Goal: Contribute content

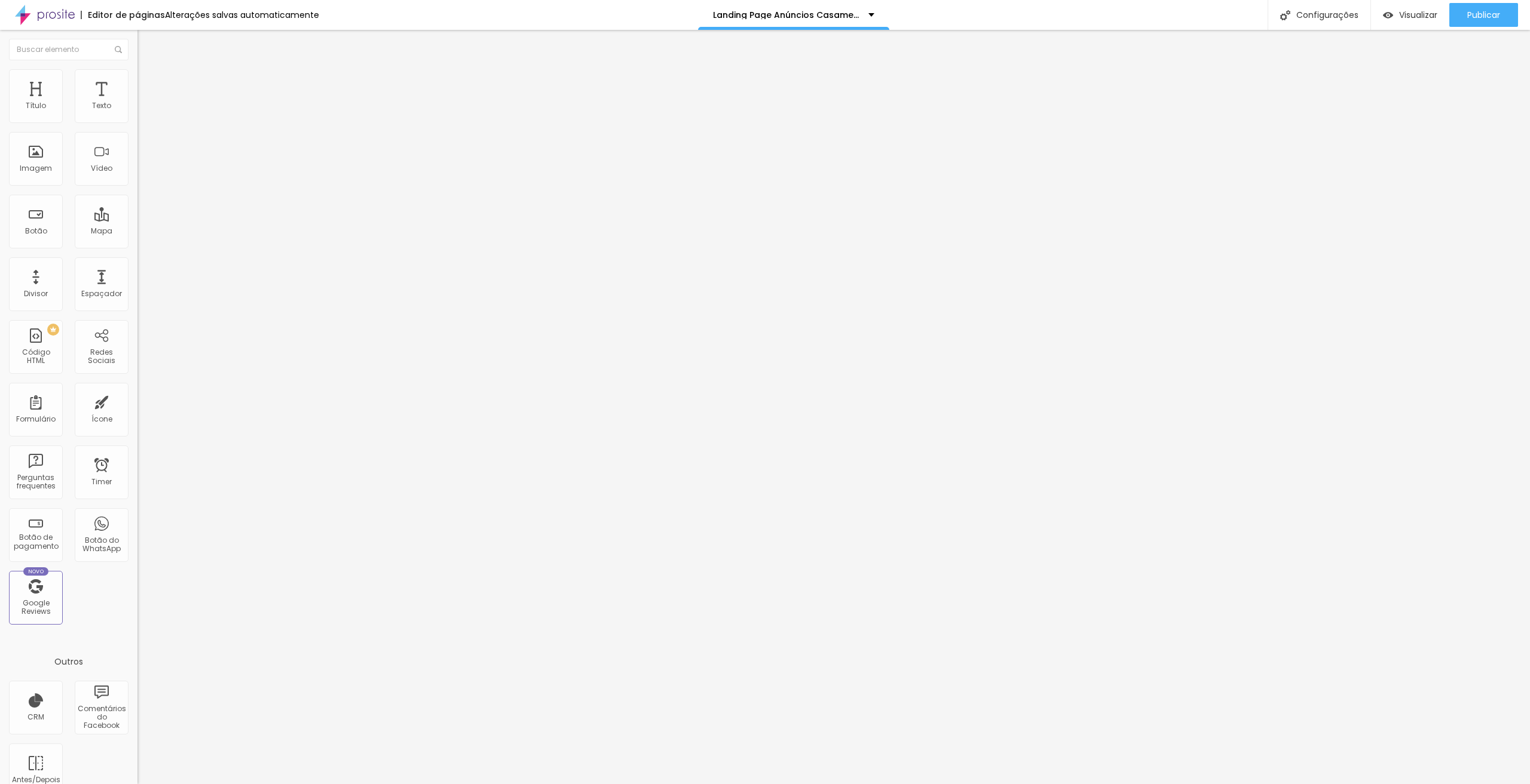
click at [137, 112] on input "text" at bounding box center [209, 106] width 144 height 12
paste input "[URL][DOMAIN_NAME]"
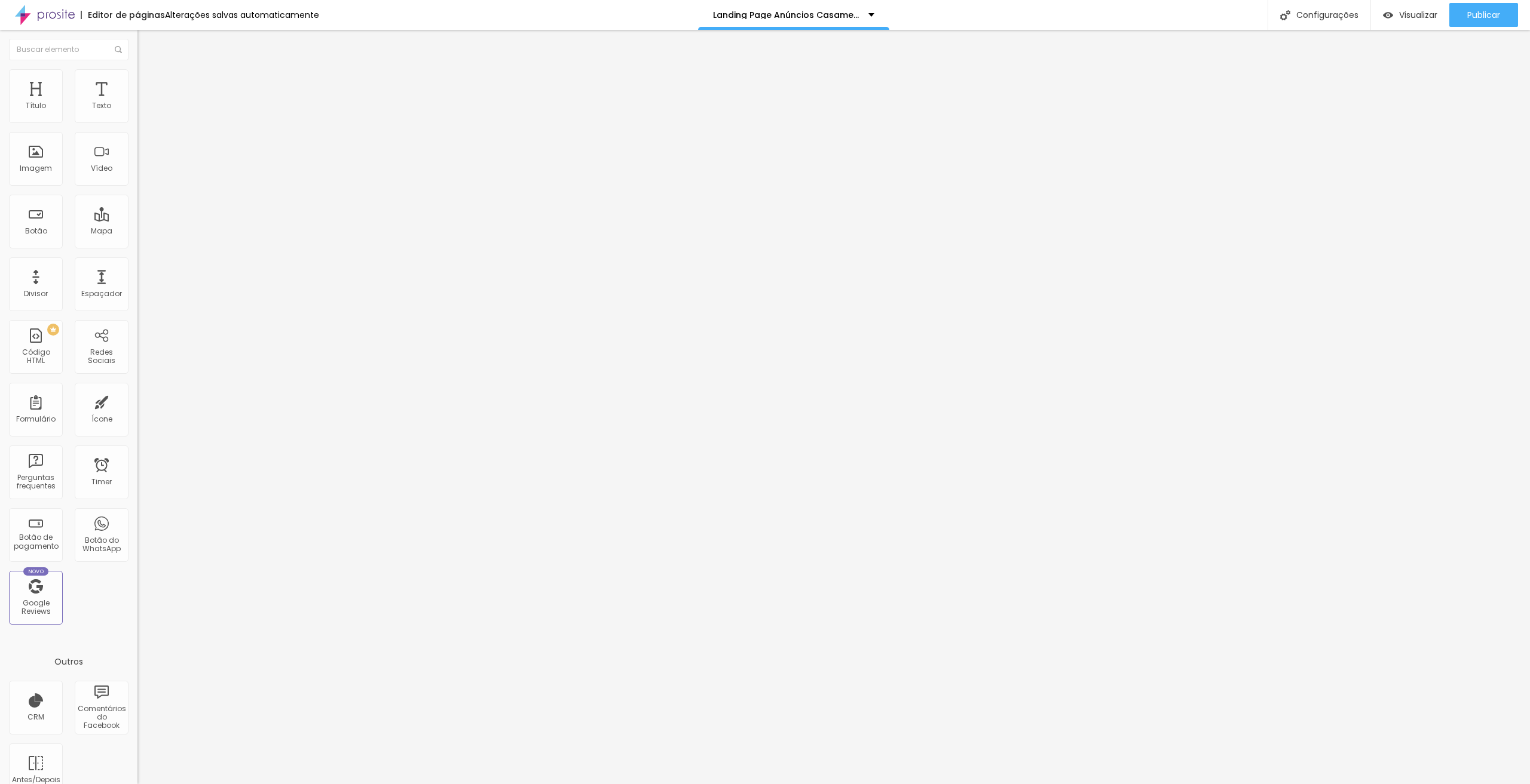
type input "[URL][DOMAIN_NAME]"
click at [137, 225] on div at bounding box center [206, 225] width 137 height 0
click at [137, 112] on input "text" at bounding box center [209, 106] width 144 height 12
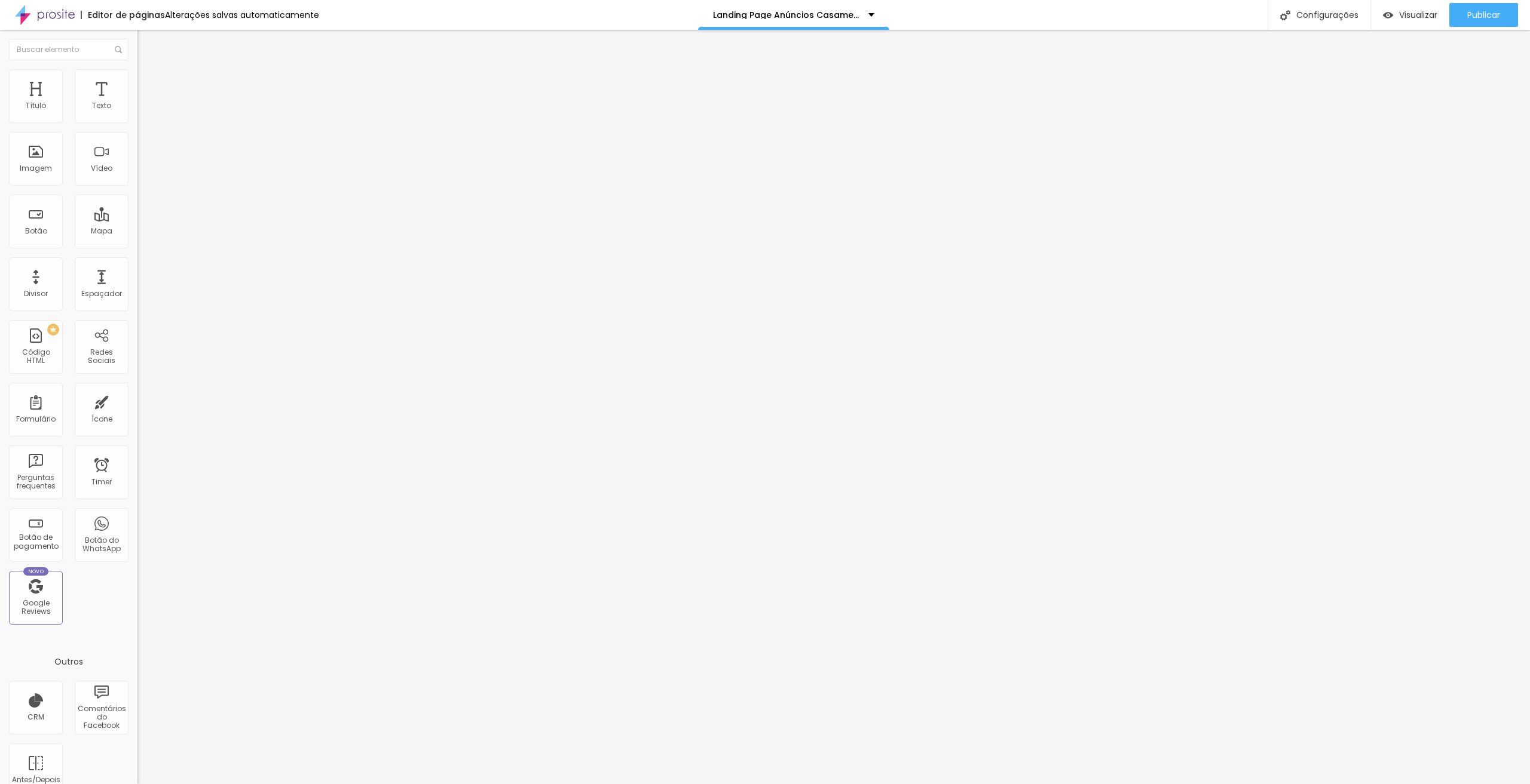
paste input "[URL][DOMAIN_NAME]"
click at [137, 311] on div "Editar Vídeo Conteúdo Estilo Avançado URL do vídeo [URL][DOMAIN_NAME] Alinhamen…" at bounding box center [206, 407] width 137 height 755
click at [1489, 8] on div "Publicar" at bounding box center [1483, 14] width 33 height 24
click at [1395, 16] on div "Visualizar" at bounding box center [1410, 15] width 55 height 10
click at [137, 112] on input "[URL][DOMAIN_NAME]" at bounding box center [209, 106] width 144 height 12
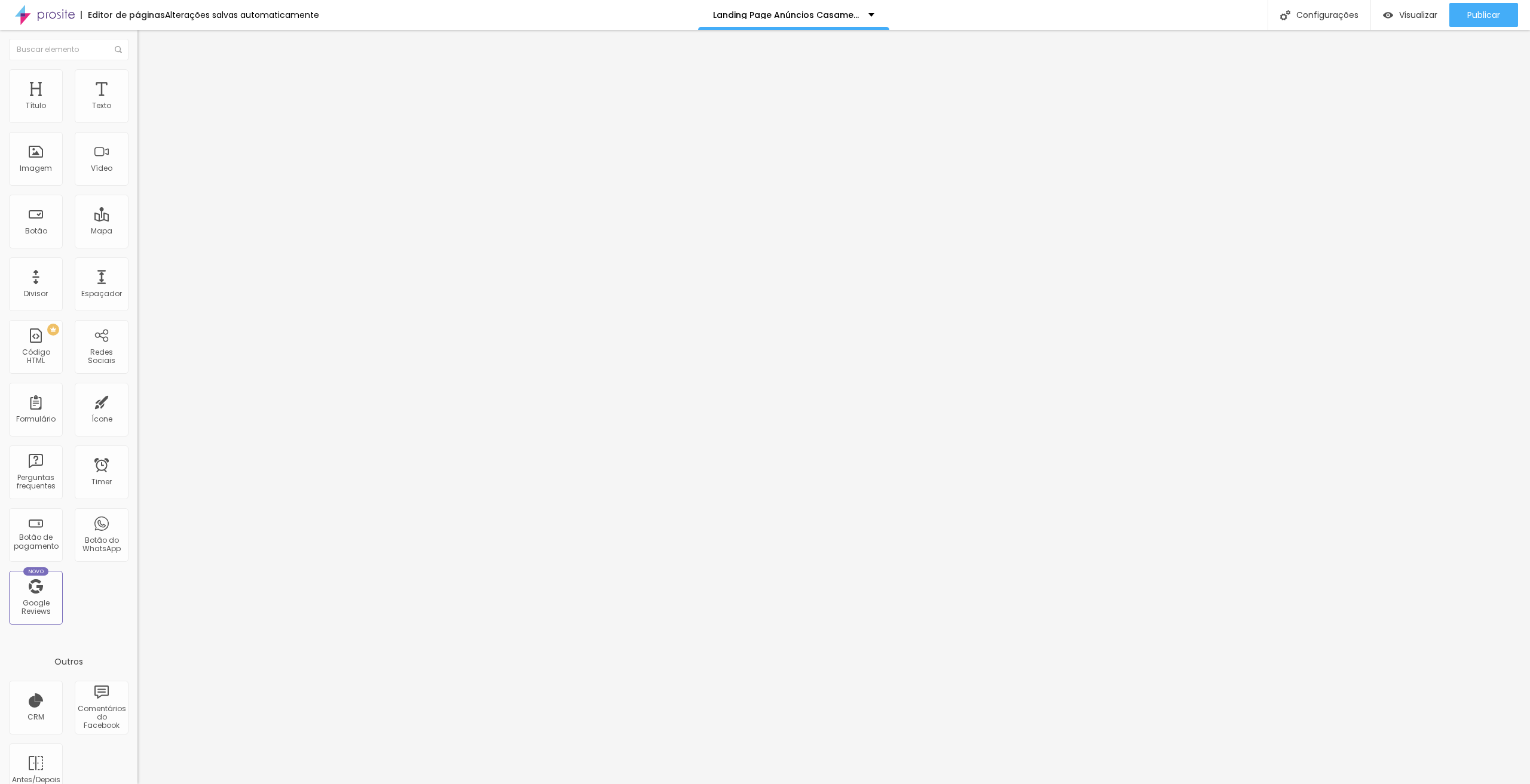
paste input "[DOMAIN_NAME][URL]"
type input "[URL][DOMAIN_NAME]"
click at [137, 112] on input "[URL][DOMAIN_NAME]" at bounding box center [209, 106] width 144 height 12
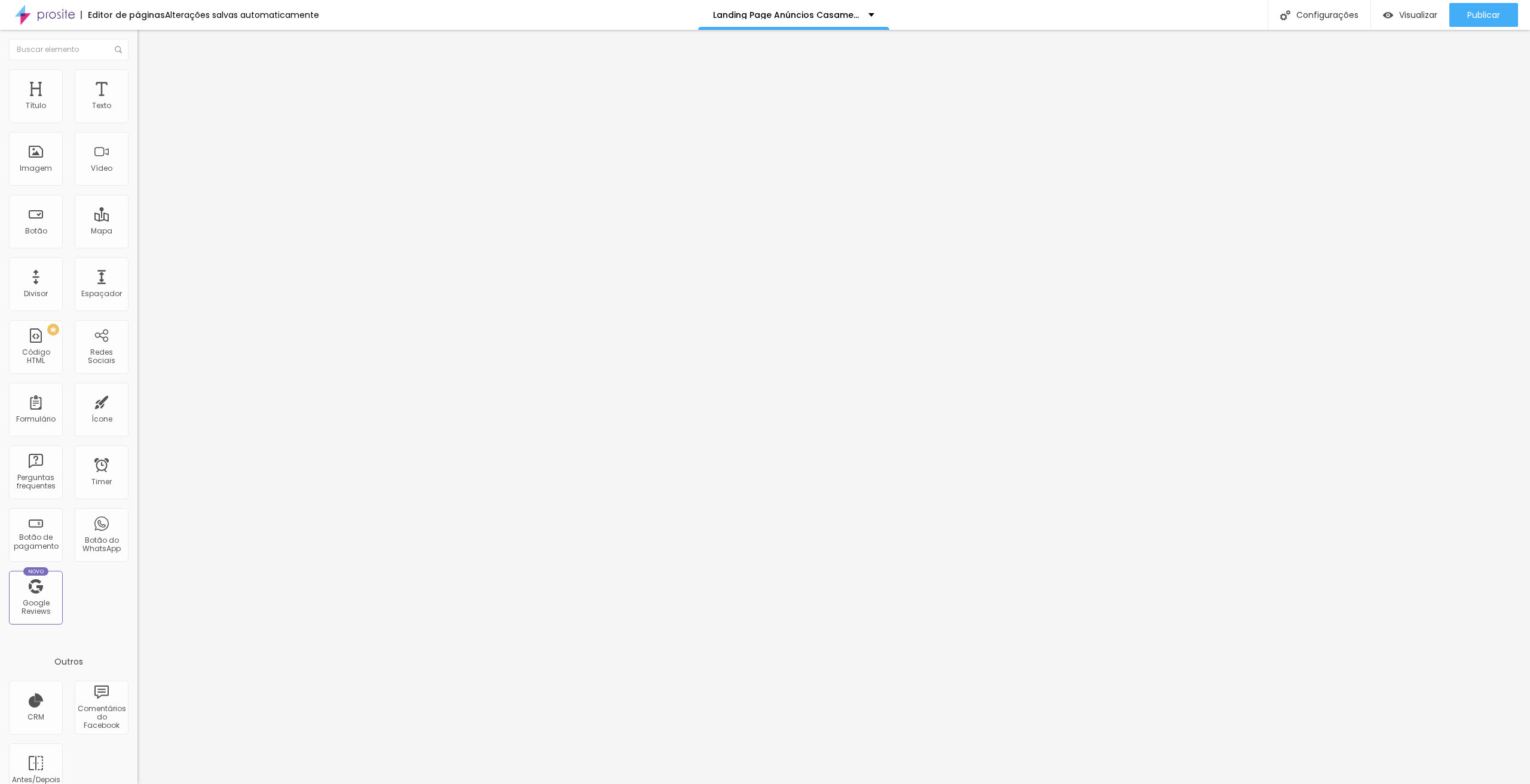
scroll to position [0, 0]
click at [137, 307] on div "Editar Vídeo Conteúdo Estilo Avançado URL do vídeo [URL][DOMAIN_NAME] Alinhamen…" at bounding box center [206, 407] width 137 height 755
click at [1472, 8] on div "Publicar" at bounding box center [1483, 14] width 33 height 24
click at [92, 159] on div "Vídeo" at bounding box center [101, 159] width 54 height 54
click at [137, 71] on img at bounding box center [143, 75] width 11 height 11
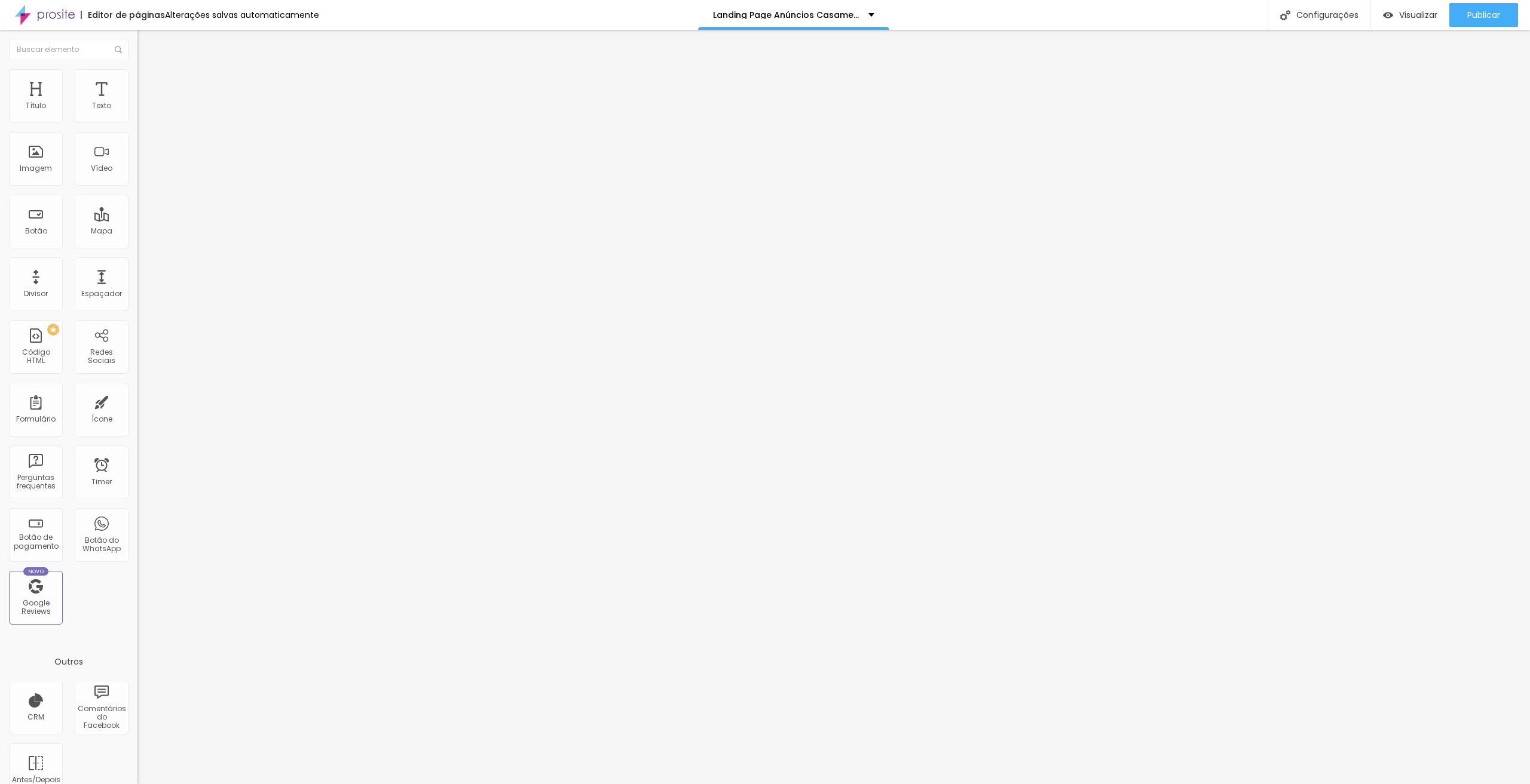
click at [137, 69] on li "Conteúdo" at bounding box center [206, 63] width 137 height 12
click at [137, 81] on img at bounding box center [143, 87] width 11 height 11
click at [137, 64] on li "Conteúdo" at bounding box center [206, 63] width 137 height 12
click at [137, 112] on input "text" at bounding box center [209, 106] width 144 height 12
paste input "[URL][DOMAIN_NAME]"
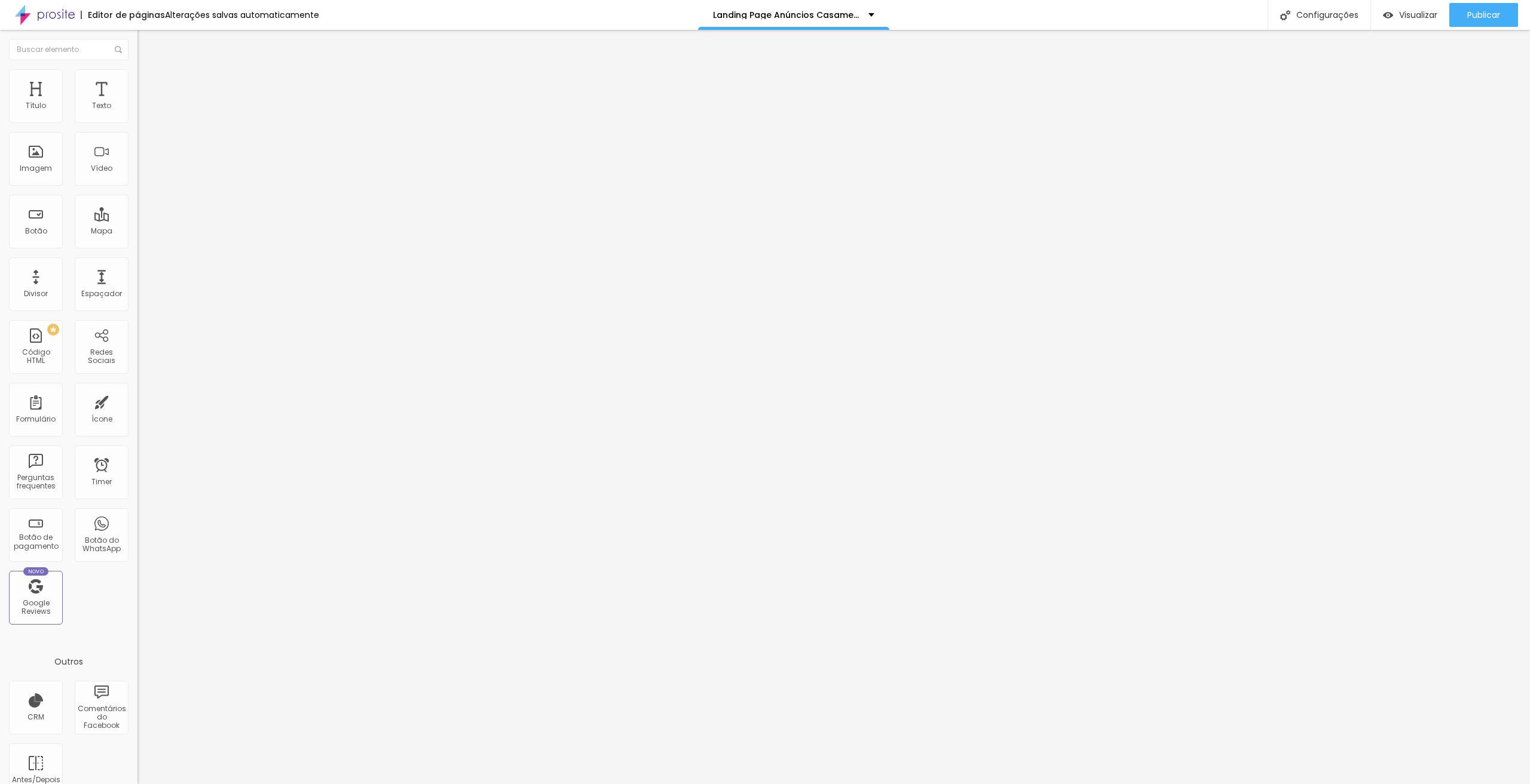
scroll to position [0, 62]
type input "[URL][DOMAIN_NAME]"
click at [137, 100] on div "URL do vídeo" at bounding box center [206, 96] width 137 height 7
click at [1496, 14] on span "Publicar" at bounding box center [1483, 15] width 33 height 10
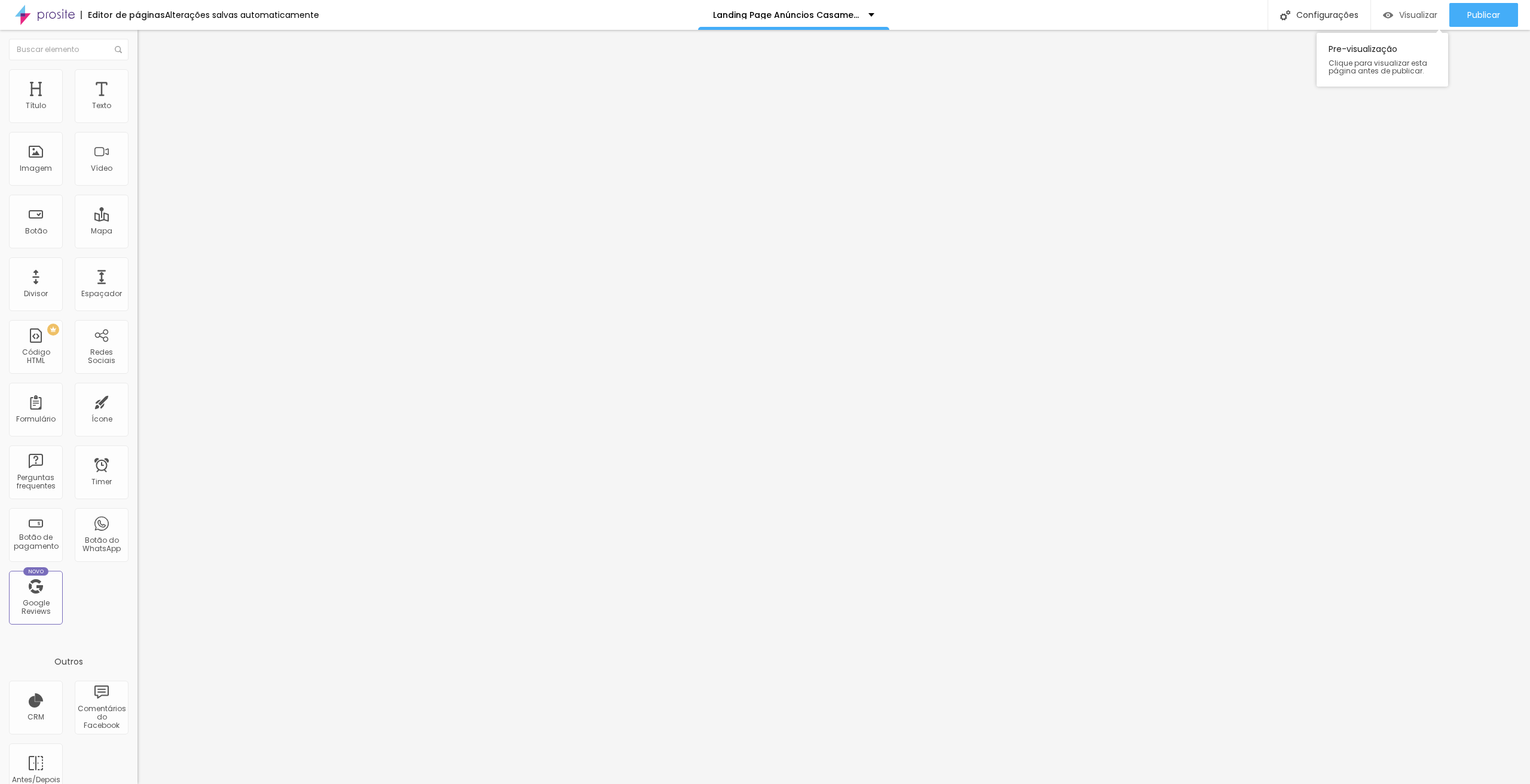
click at [1408, 12] on span "Visualizar" at bounding box center [1419, 15] width 38 height 10
click at [1499, 16] on span "Publicar" at bounding box center [1483, 15] width 33 height 10
